Goal: Task Accomplishment & Management: Manage account settings

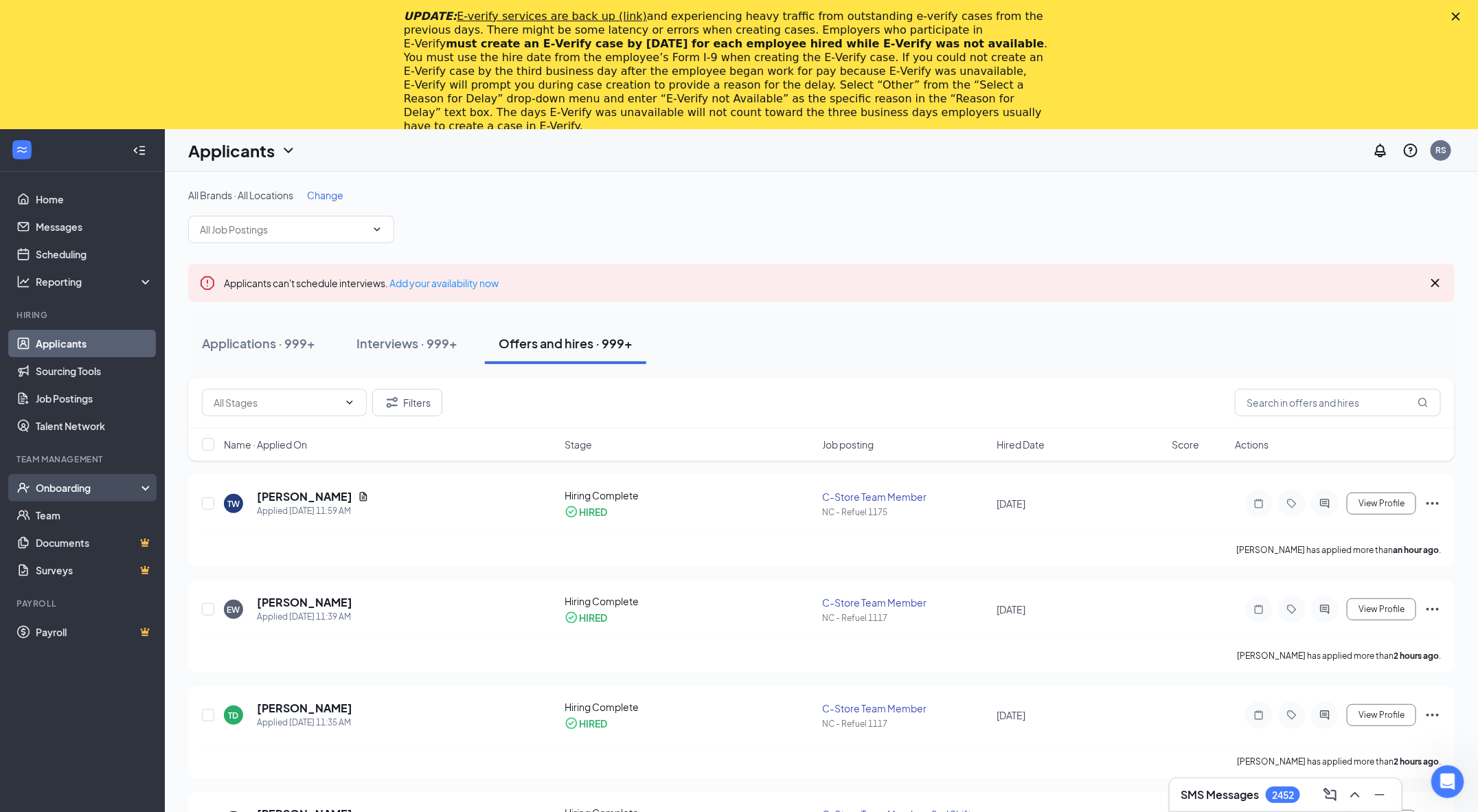
click at [68, 490] on div "Onboarding" at bounding box center [88, 487] width 106 height 14
click at [129, 591] on link "Activity log" at bounding box center [94, 598] width 117 height 27
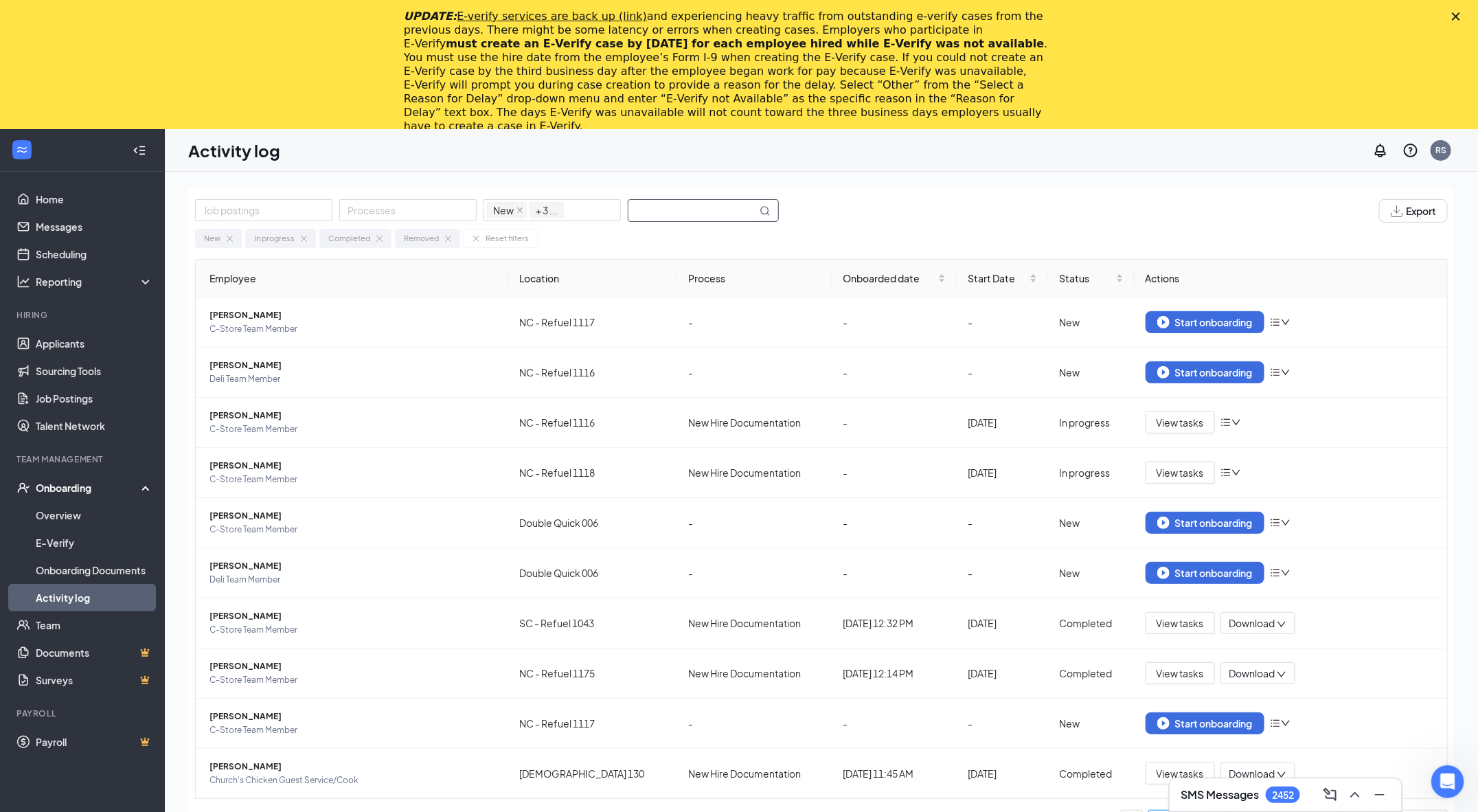
click at [695, 220] on input "text" at bounding box center [693, 211] width 129 height 22
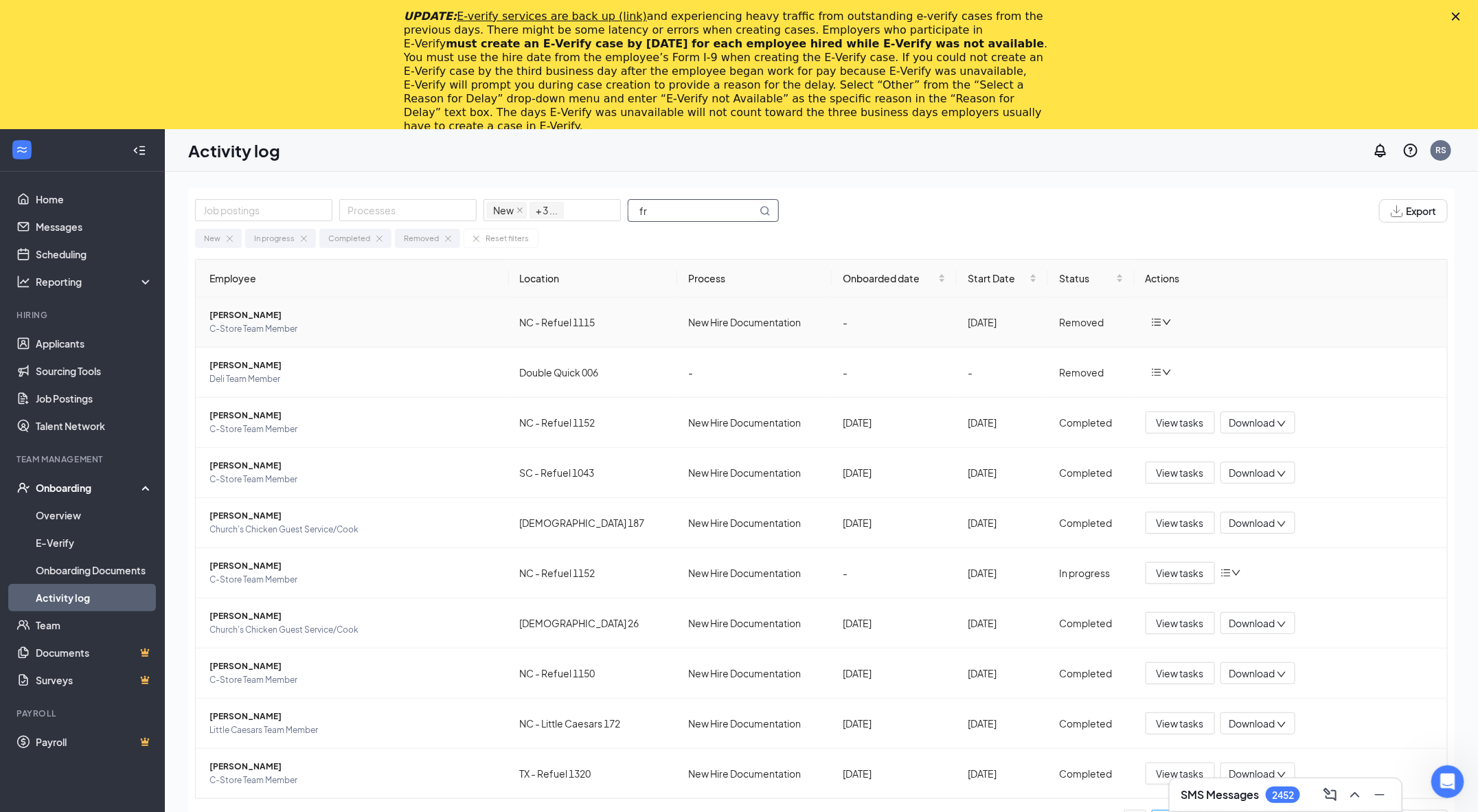
type input "fr"
click at [1153, 323] on icon "bars" at bounding box center [1156, 321] width 11 height 11
click at [1174, 357] on li "Return to onboarding" at bounding box center [1232, 350] width 165 height 30
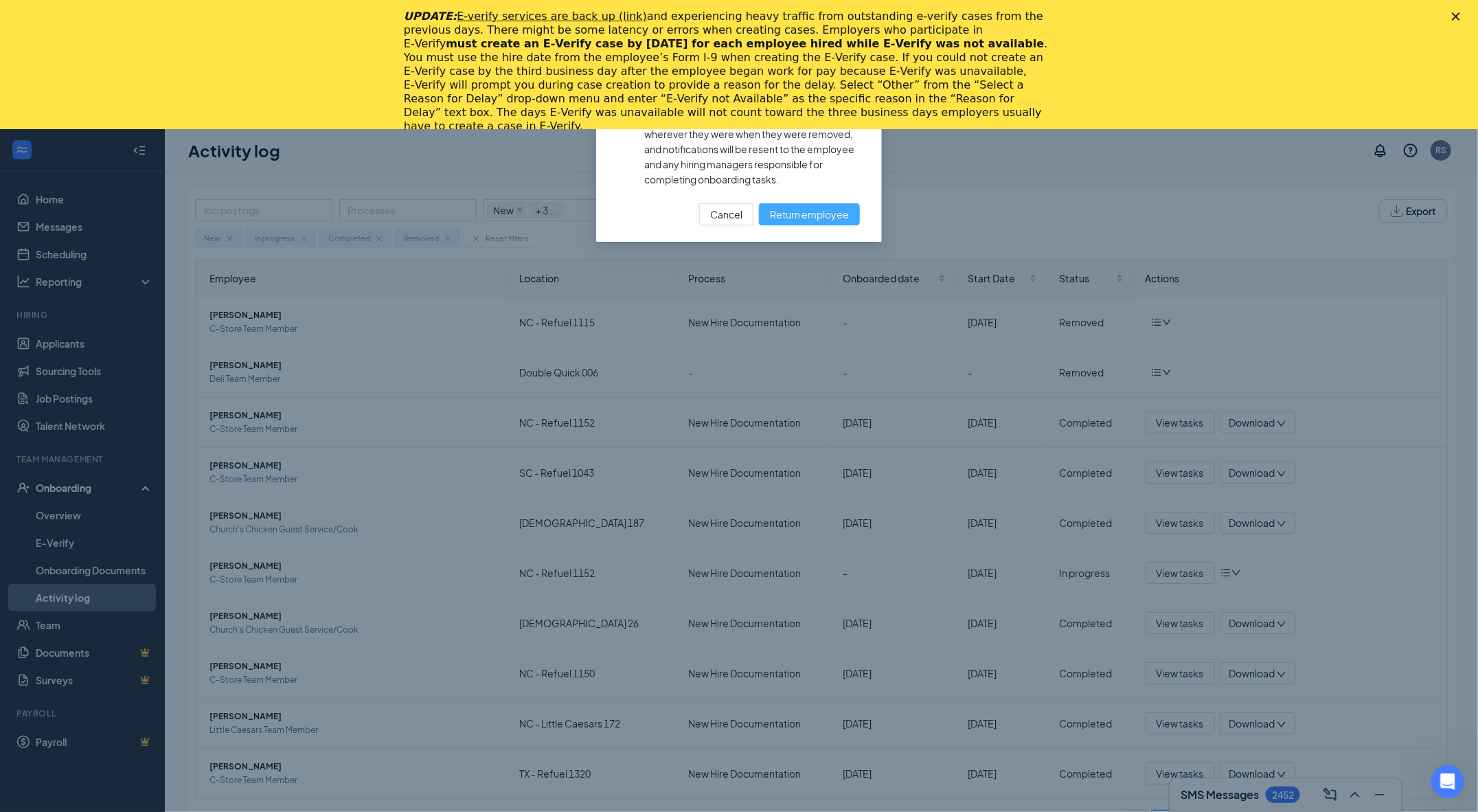
click at [842, 221] on span "Return employee" at bounding box center [809, 214] width 79 height 15
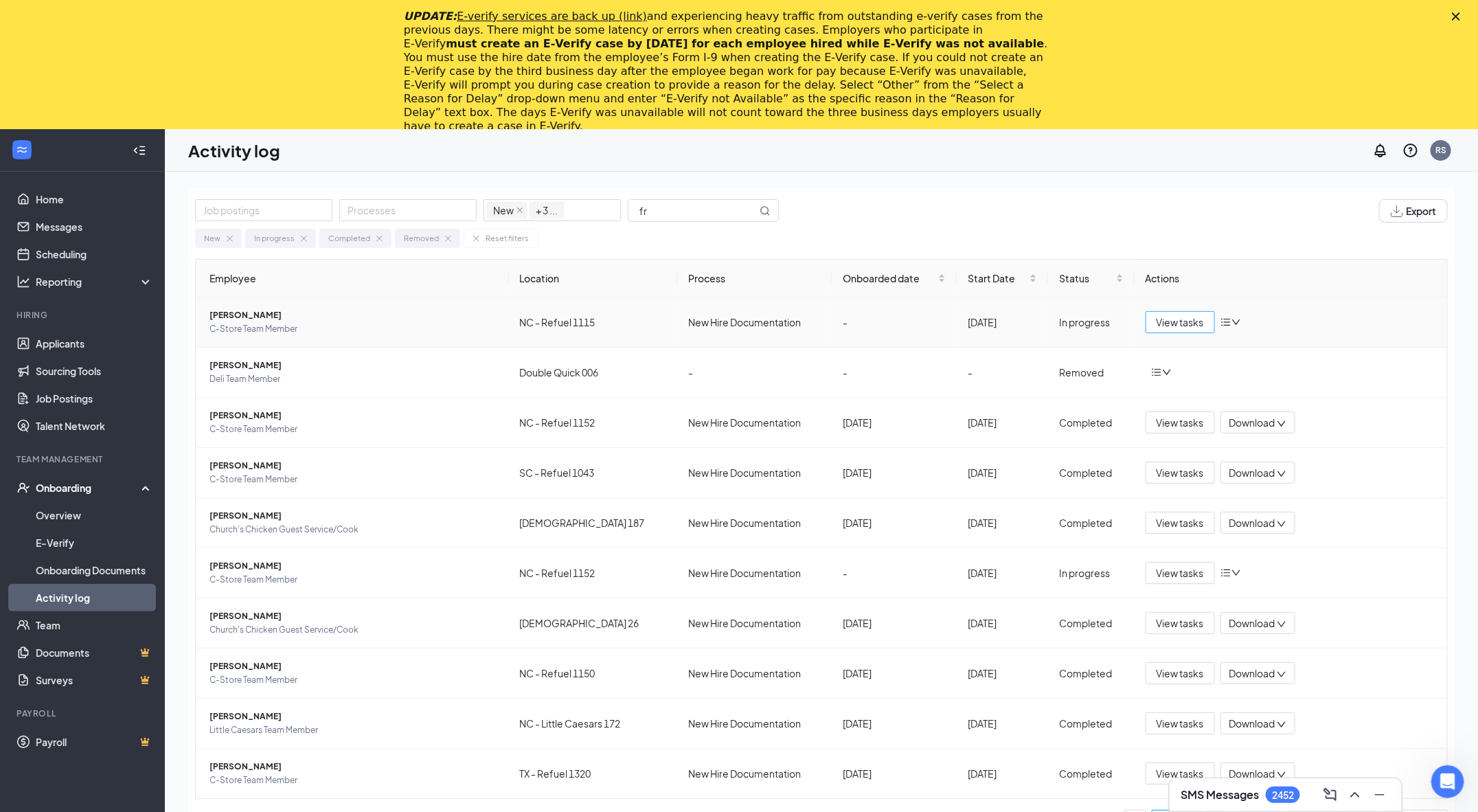
click at [1177, 313] on button "View tasks" at bounding box center [1180, 322] width 69 height 22
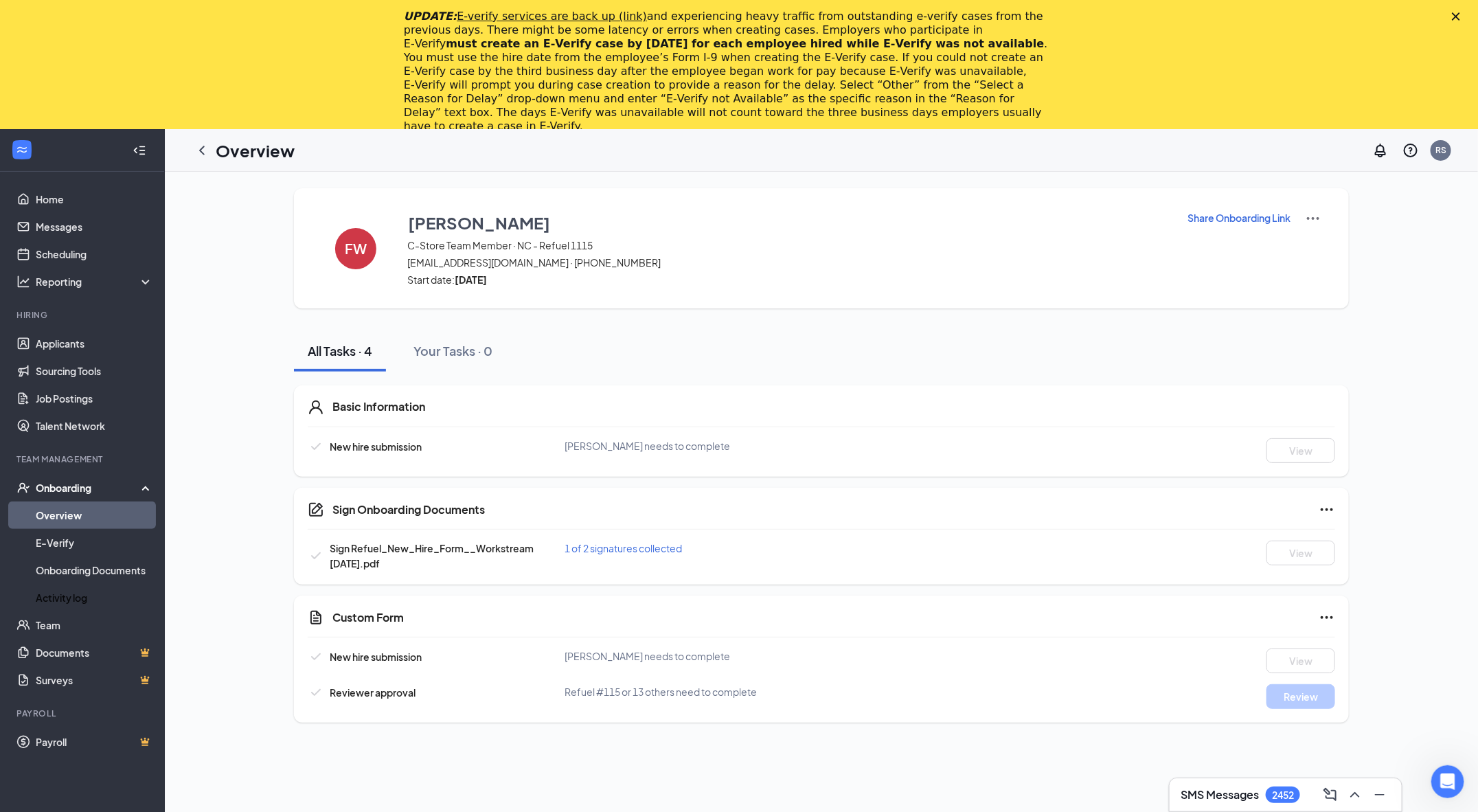
click at [1452, 12] on icon "Close" at bounding box center [1456, 16] width 8 height 8
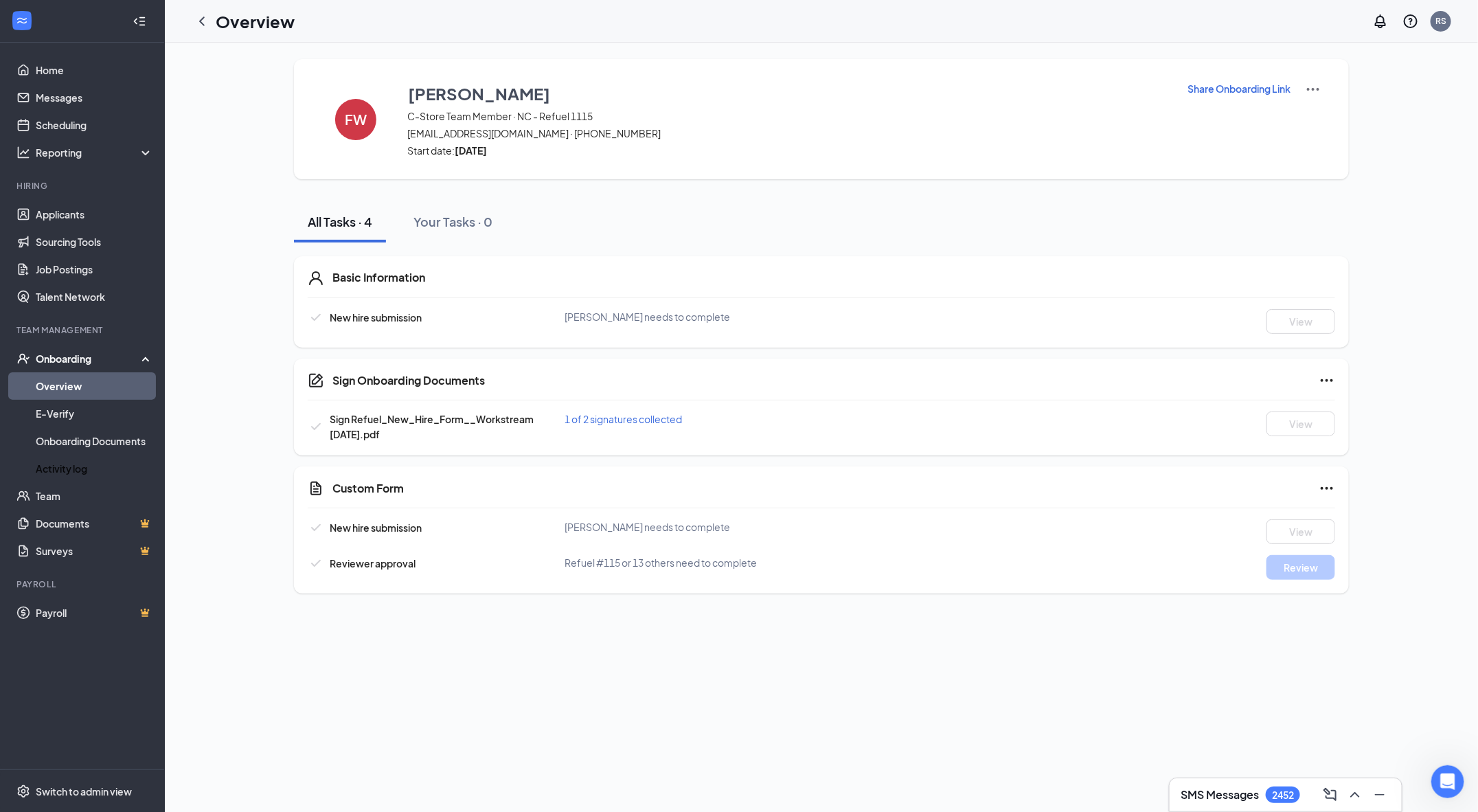
click at [1205, 96] on div "Share Onboarding Link" at bounding box center [1254, 119] width 134 height 76
click at [1218, 87] on p "Share Onboarding Link" at bounding box center [1238, 88] width 103 height 14
